Goal: Find specific page/section: Find specific page/section

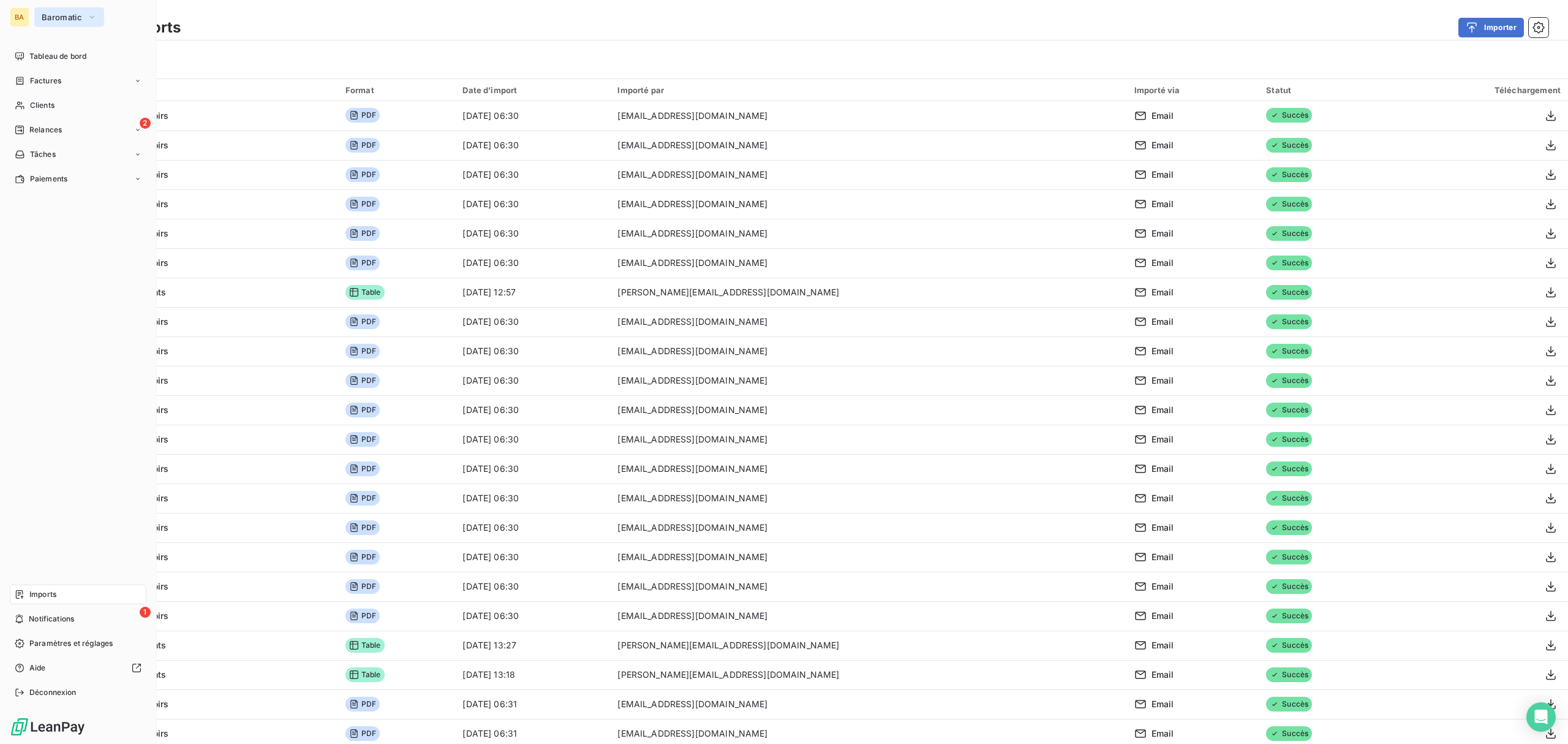
click at [56, 13] on span "Baromatic" at bounding box center [62, 17] width 40 height 10
click at [109, 141] on span "ECODIA" at bounding box center [113, 138] width 108 height 12
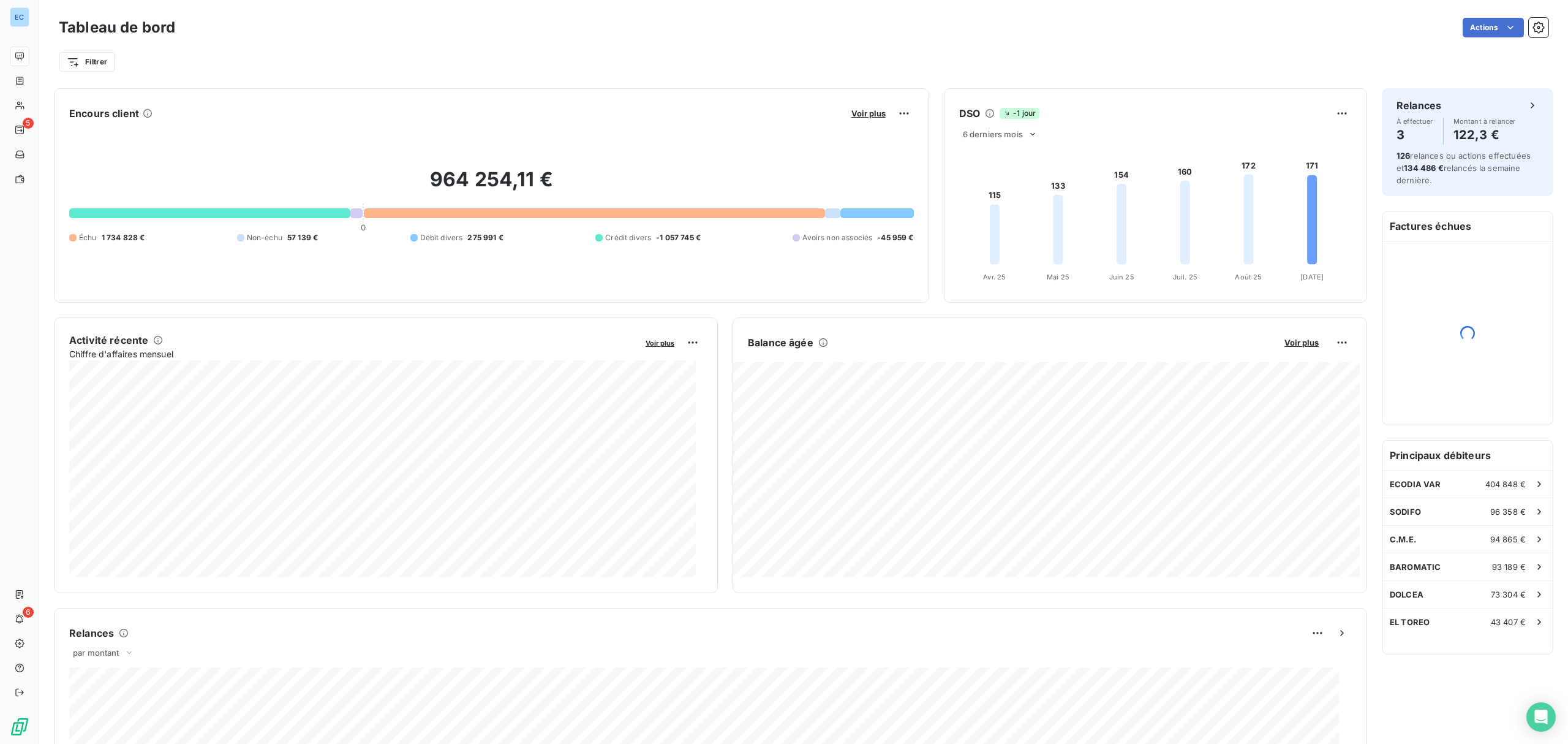
click at [593, 119] on div "Encours client Voir plus" at bounding box center [491, 113] width 844 height 20
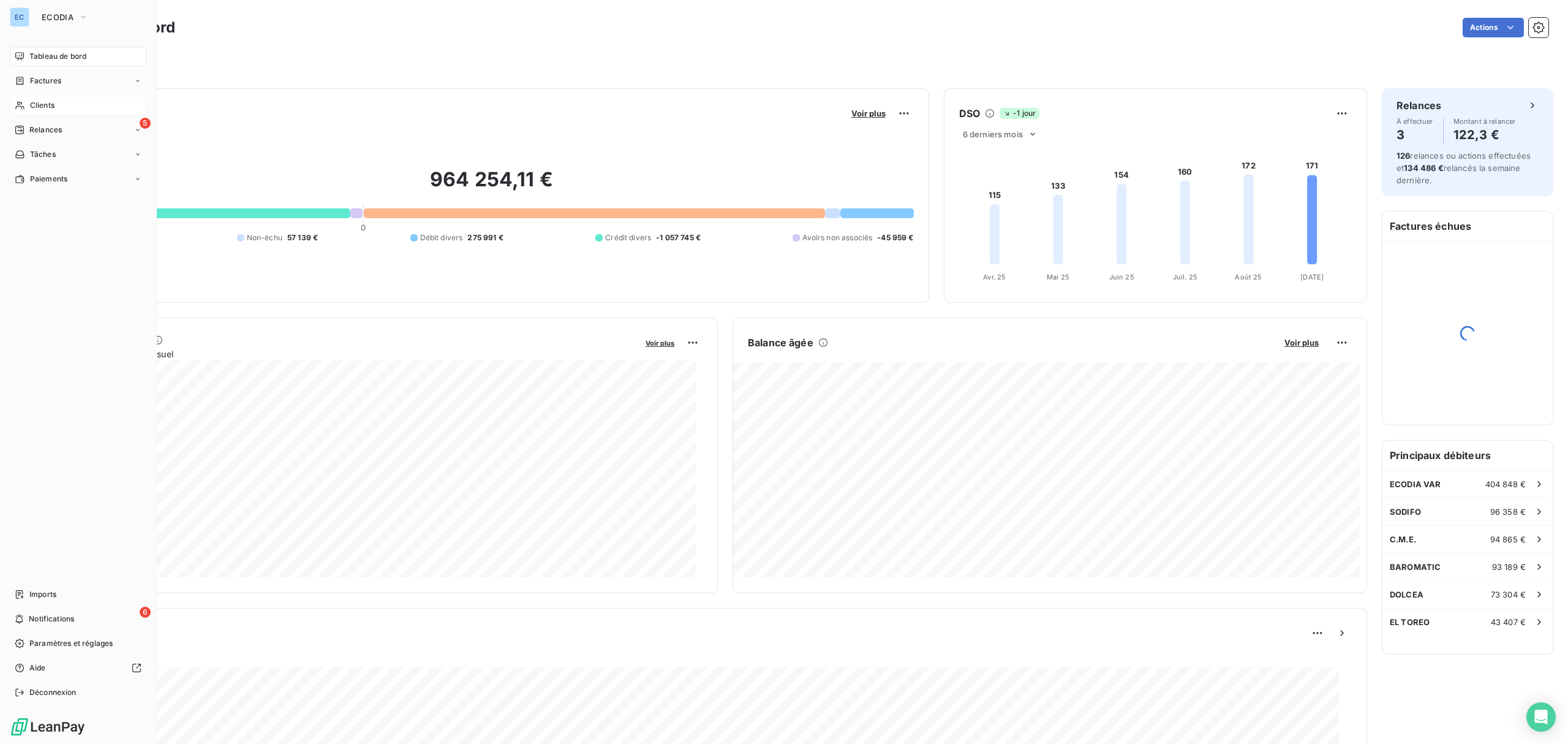
click at [62, 96] on div "Clients" at bounding box center [78, 105] width 137 height 20
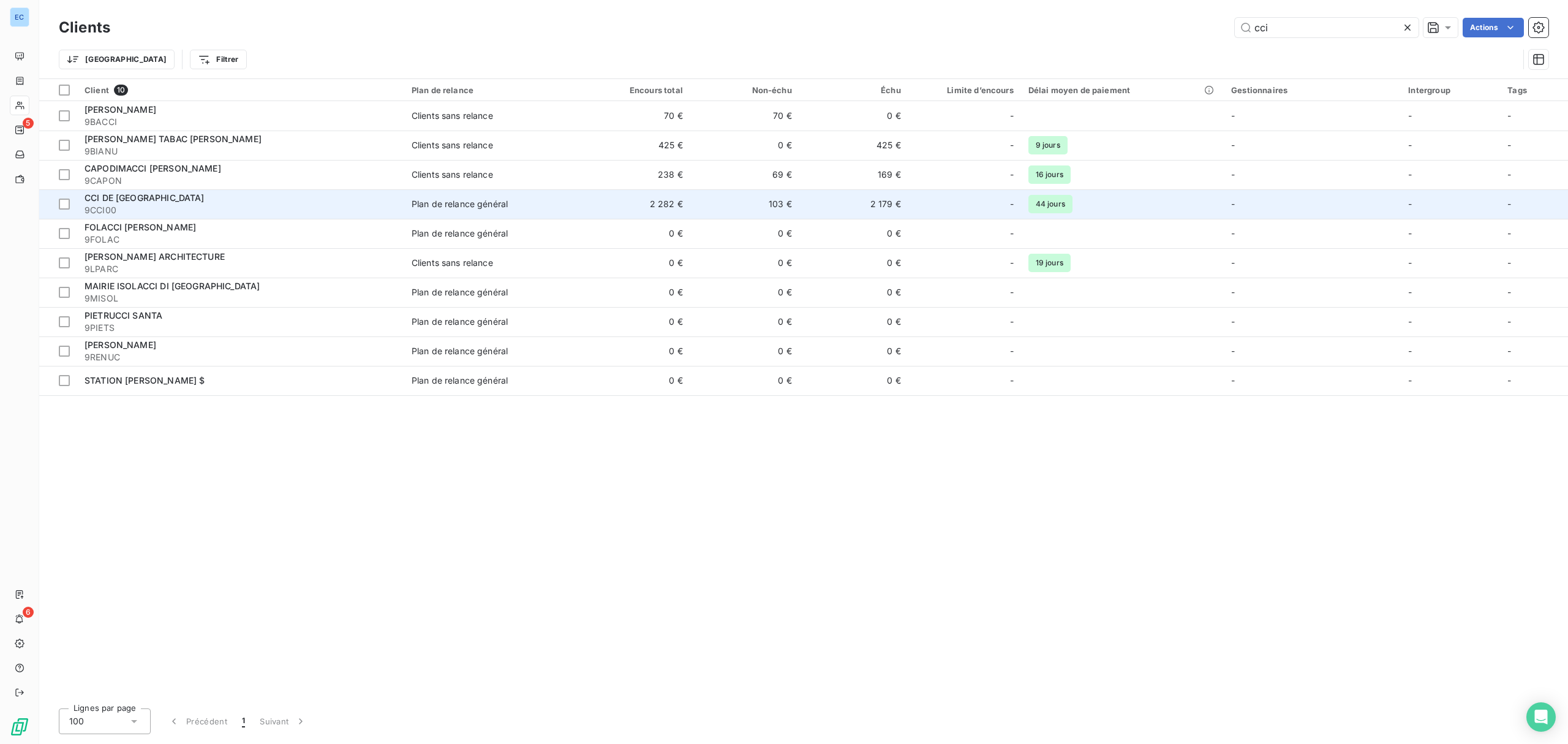
type input "cci"
click at [434, 207] on div "Plan de relance général" at bounding box center [459, 203] width 96 height 12
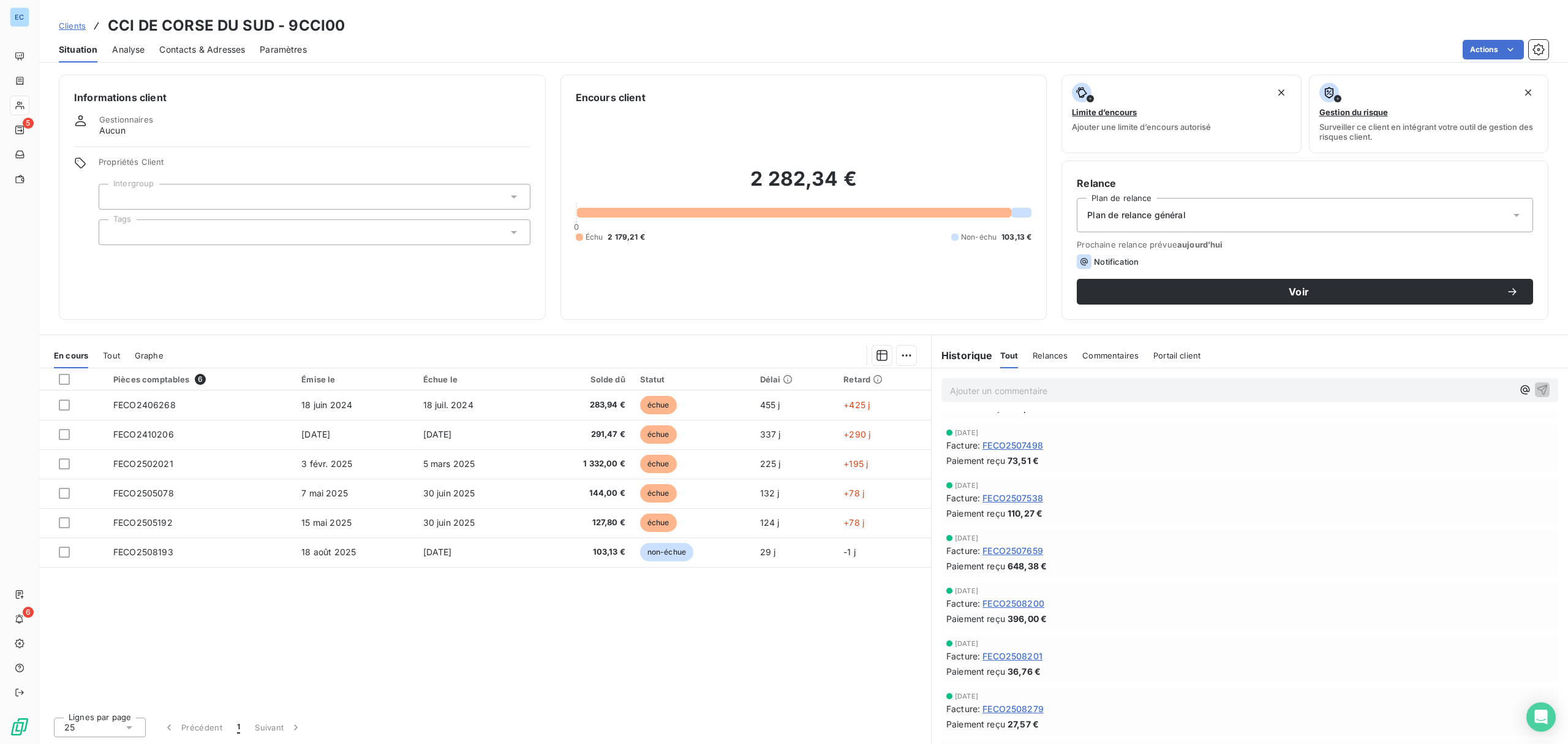
scroll to position [327, 0]
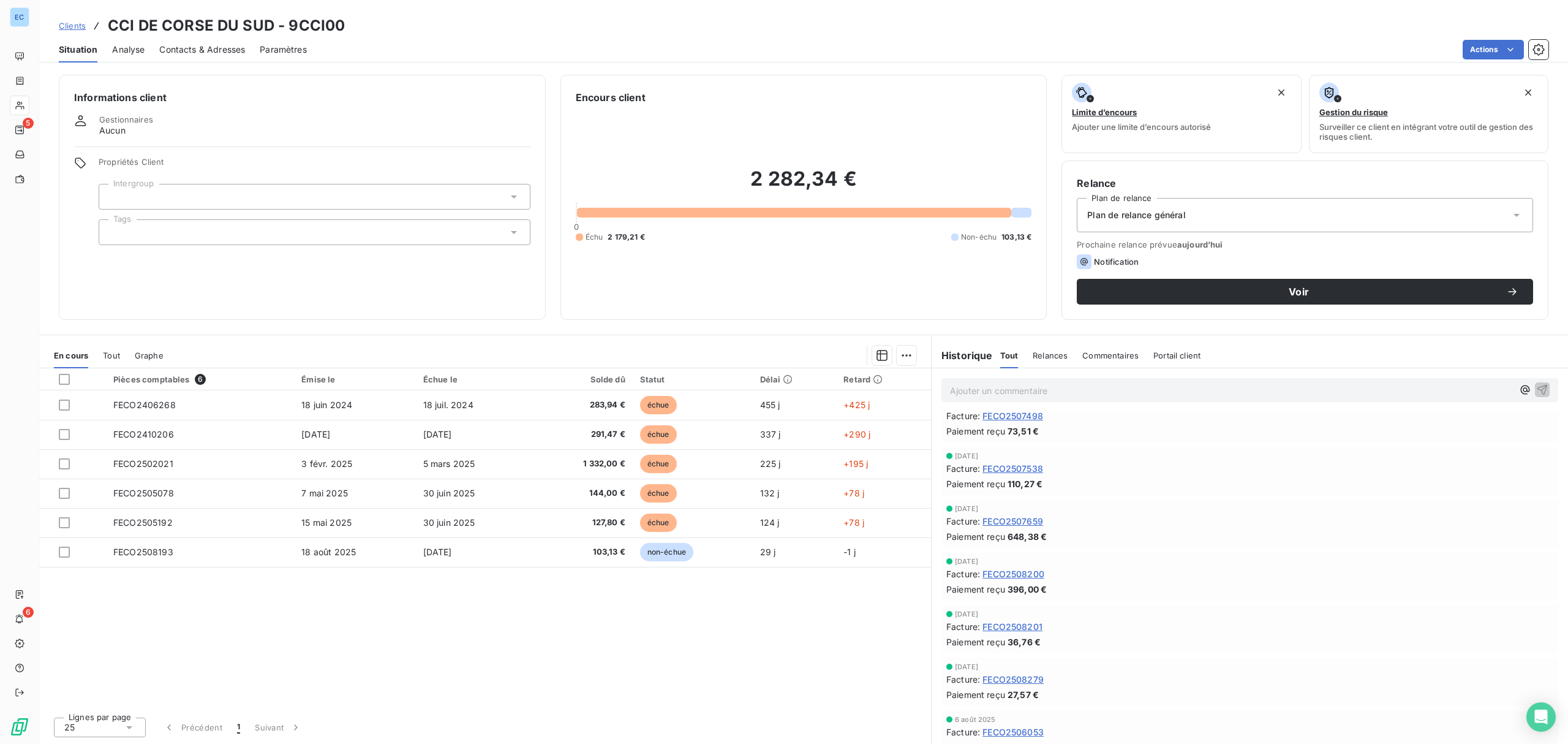
click at [106, 358] on span "Tout" at bounding box center [111, 355] width 17 height 10
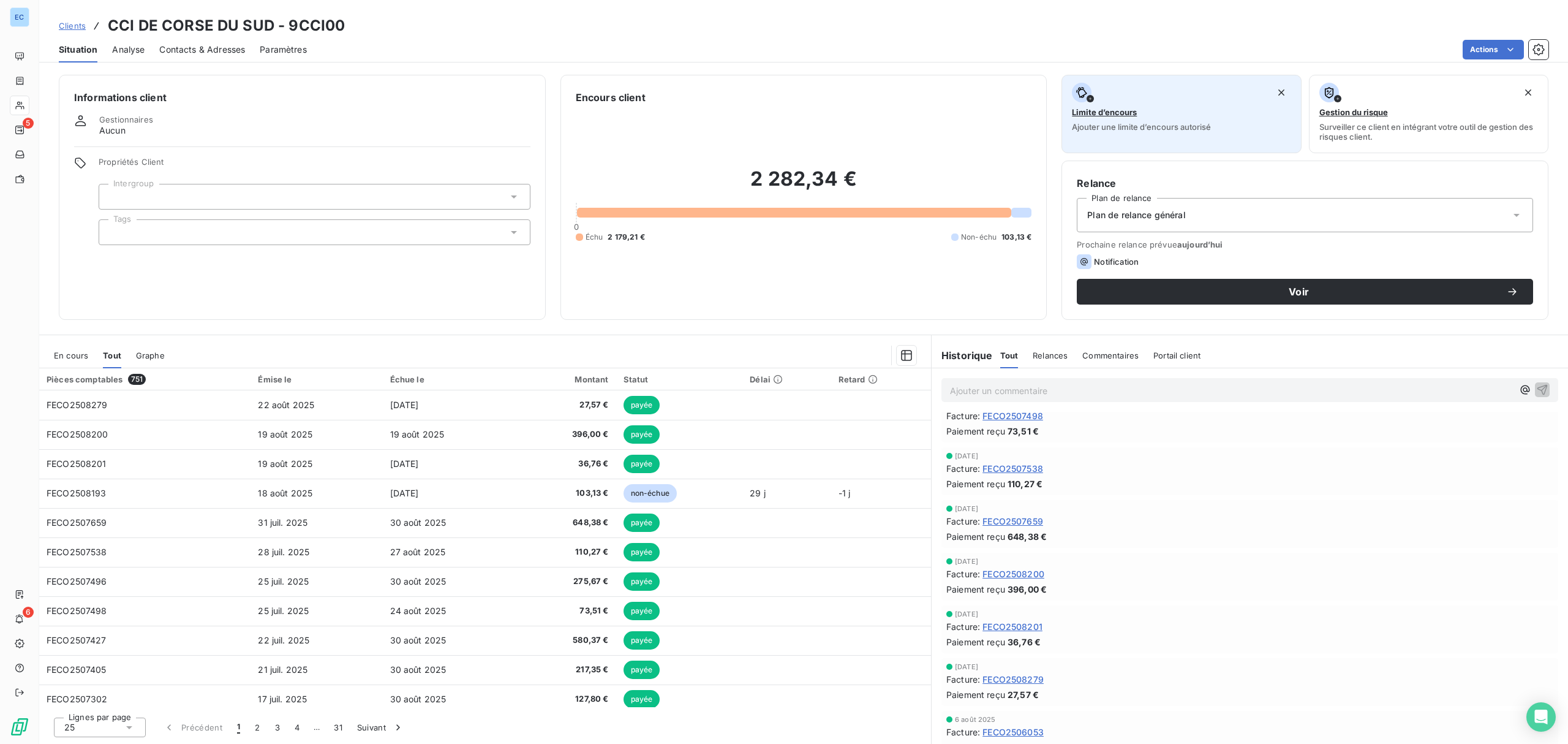
scroll to position [0, 0]
